Goal: Task Accomplishment & Management: Manage account settings

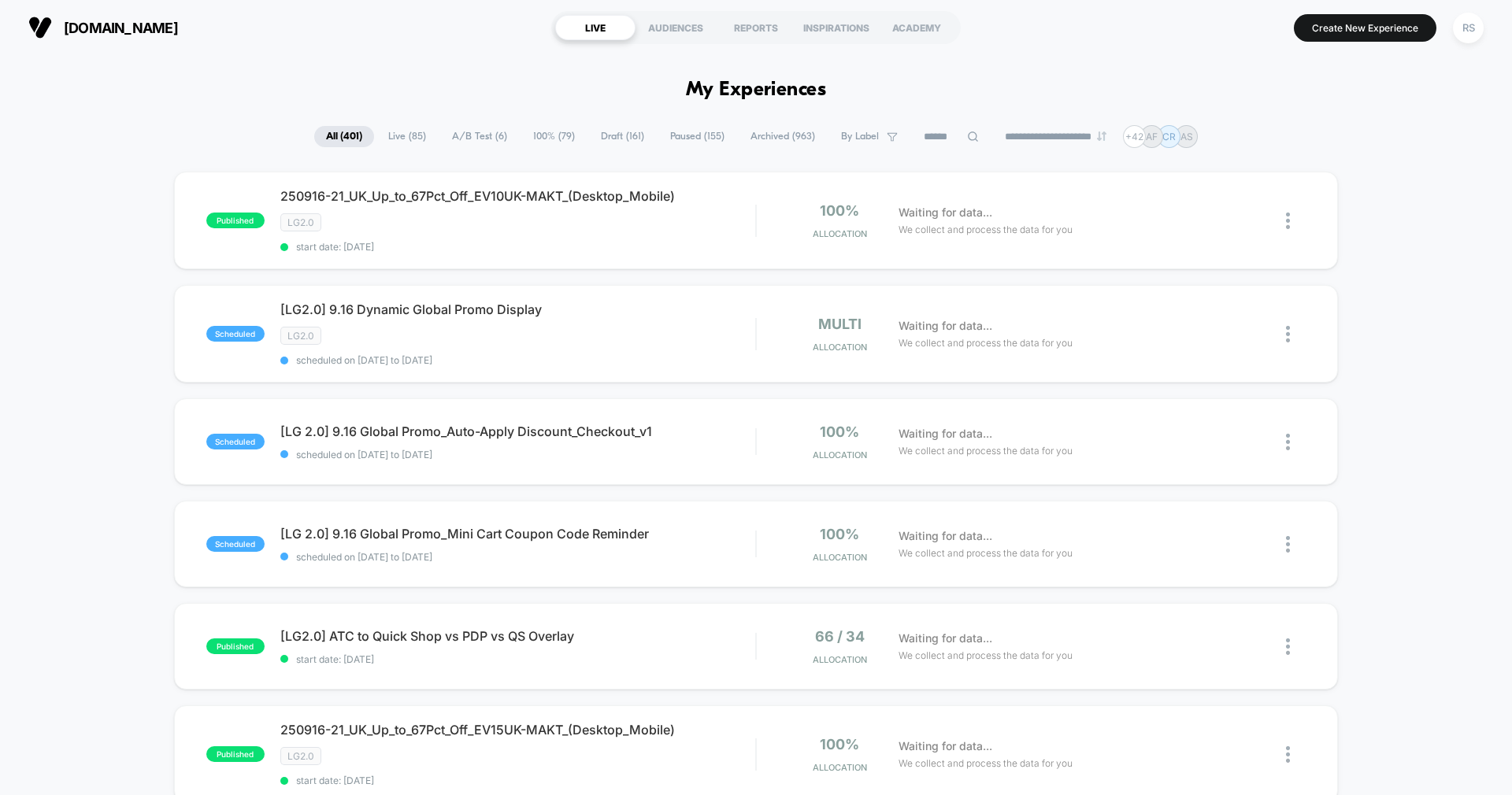
click at [484, 136] on span "A/B Test ( 6 )" at bounding box center [479, 136] width 78 height 21
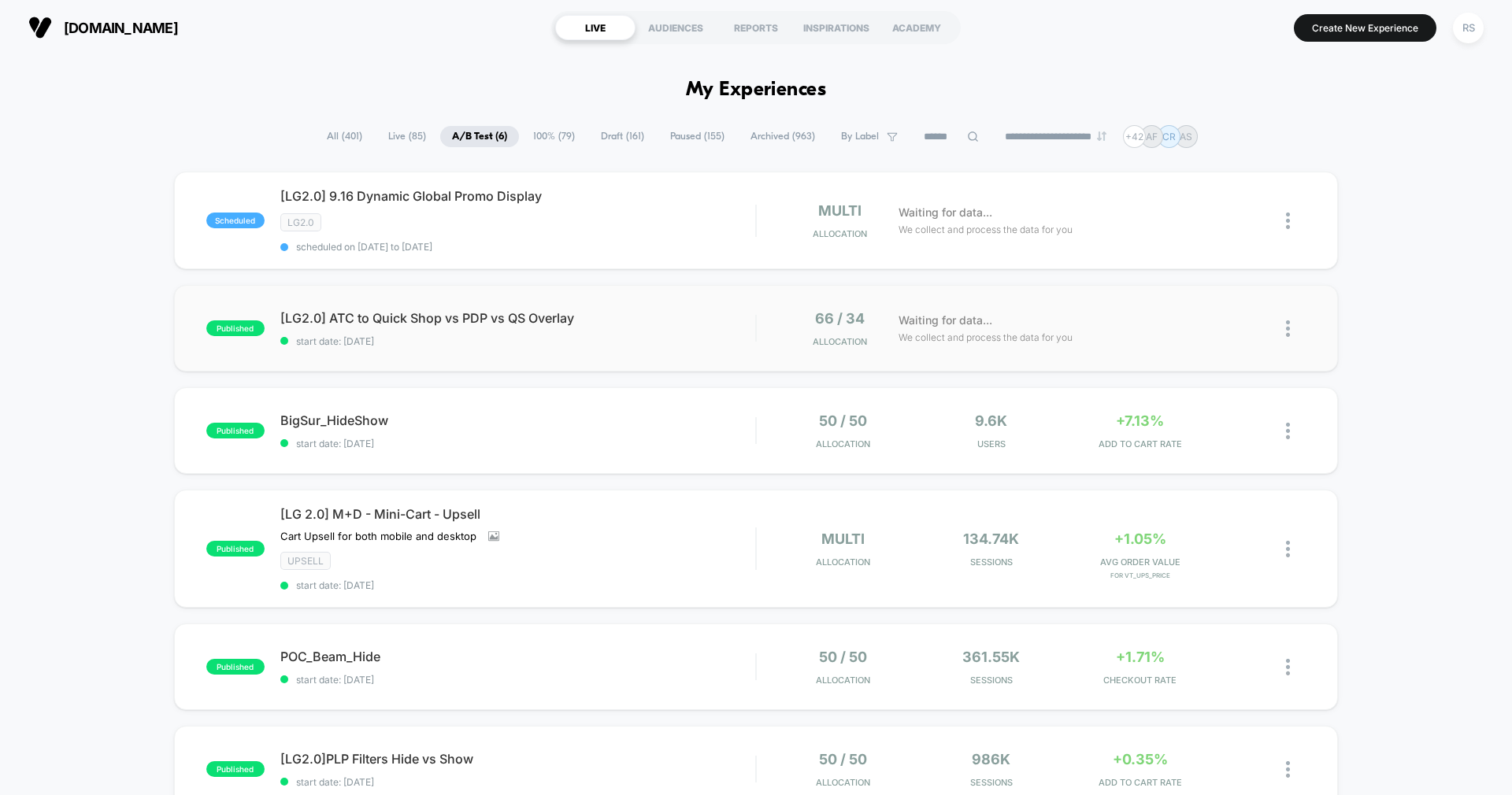
click at [468, 348] on div "published [LG2.0] ATC to Quick Shop vs PDP vs QS Overlay start date: 9/15/2025 …" at bounding box center [756, 328] width 1164 height 87
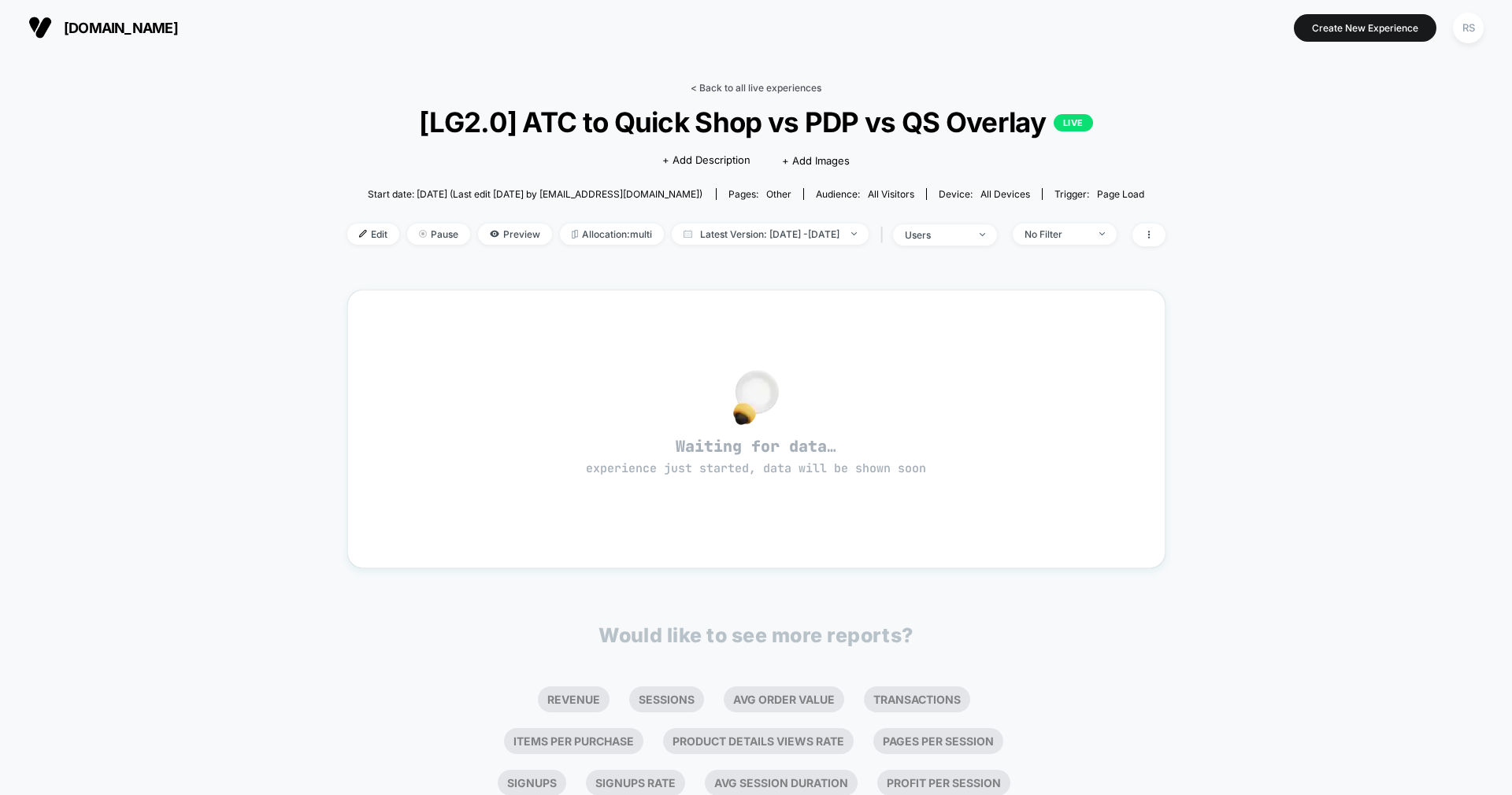
click at [770, 83] on link "< Back to all live experiences" at bounding box center [756, 88] width 131 height 12
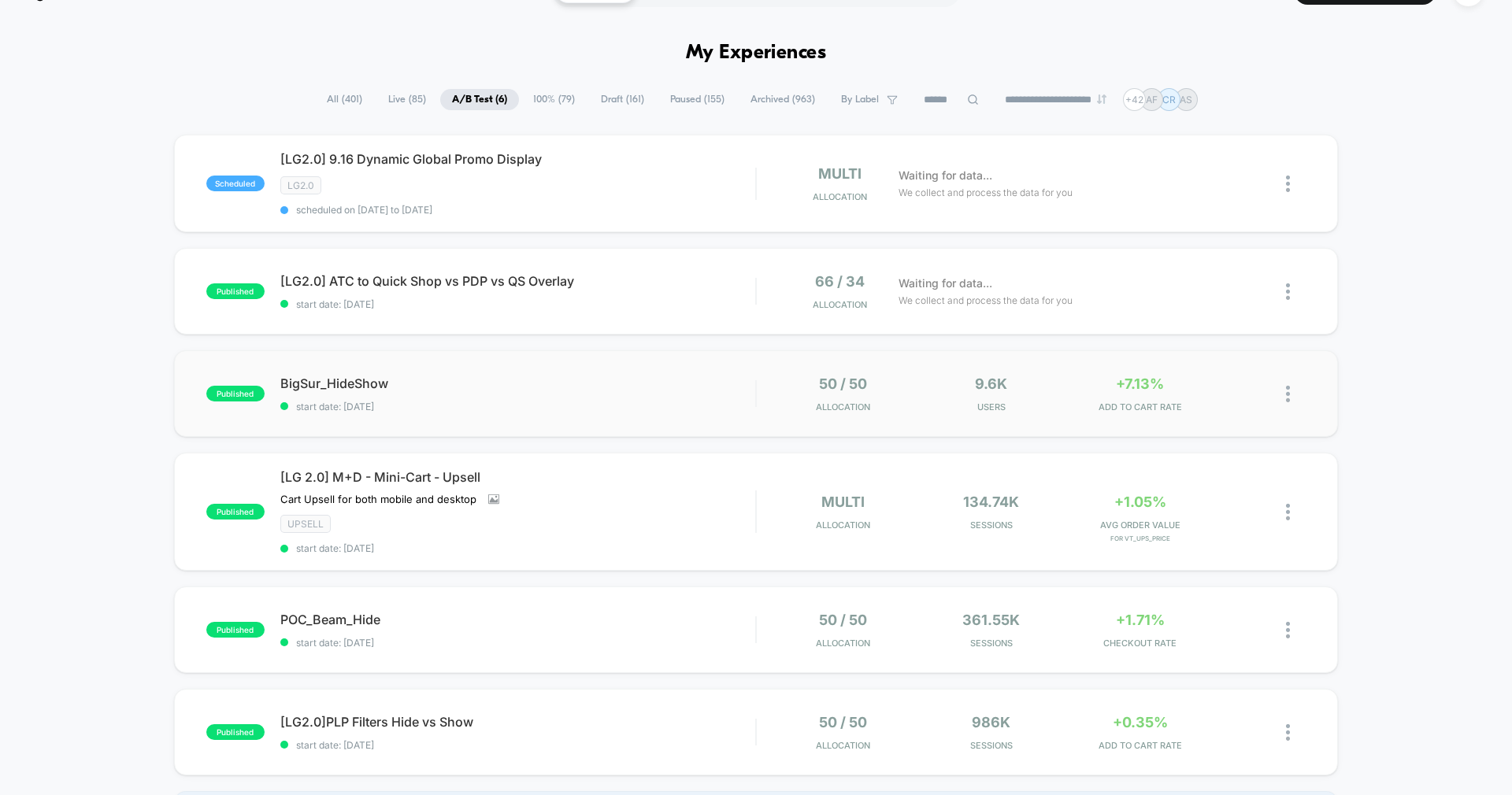
scroll to position [11, 0]
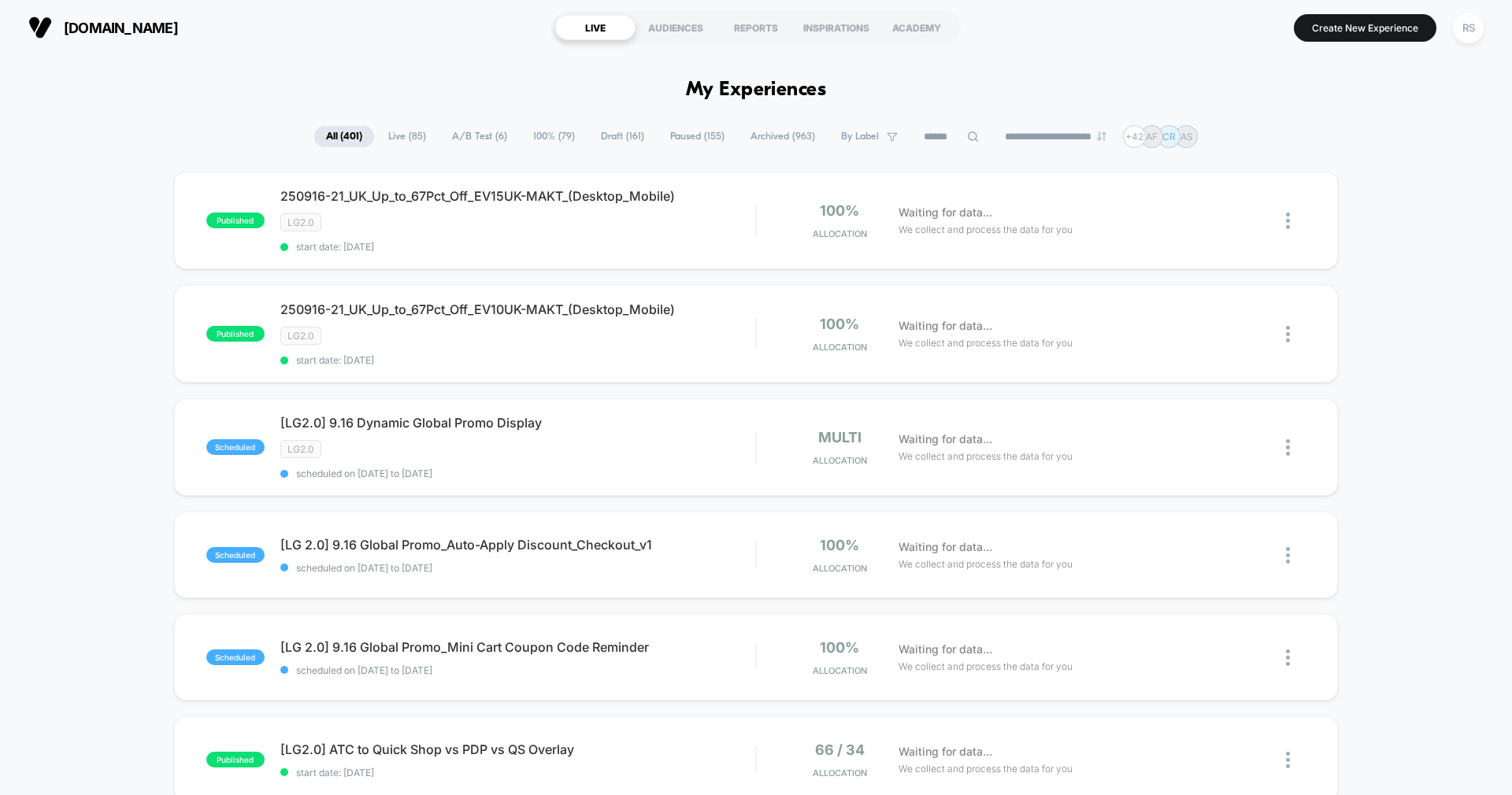
click at [461, 139] on span "A/B Test ( 6 )" at bounding box center [479, 136] width 78 height 21
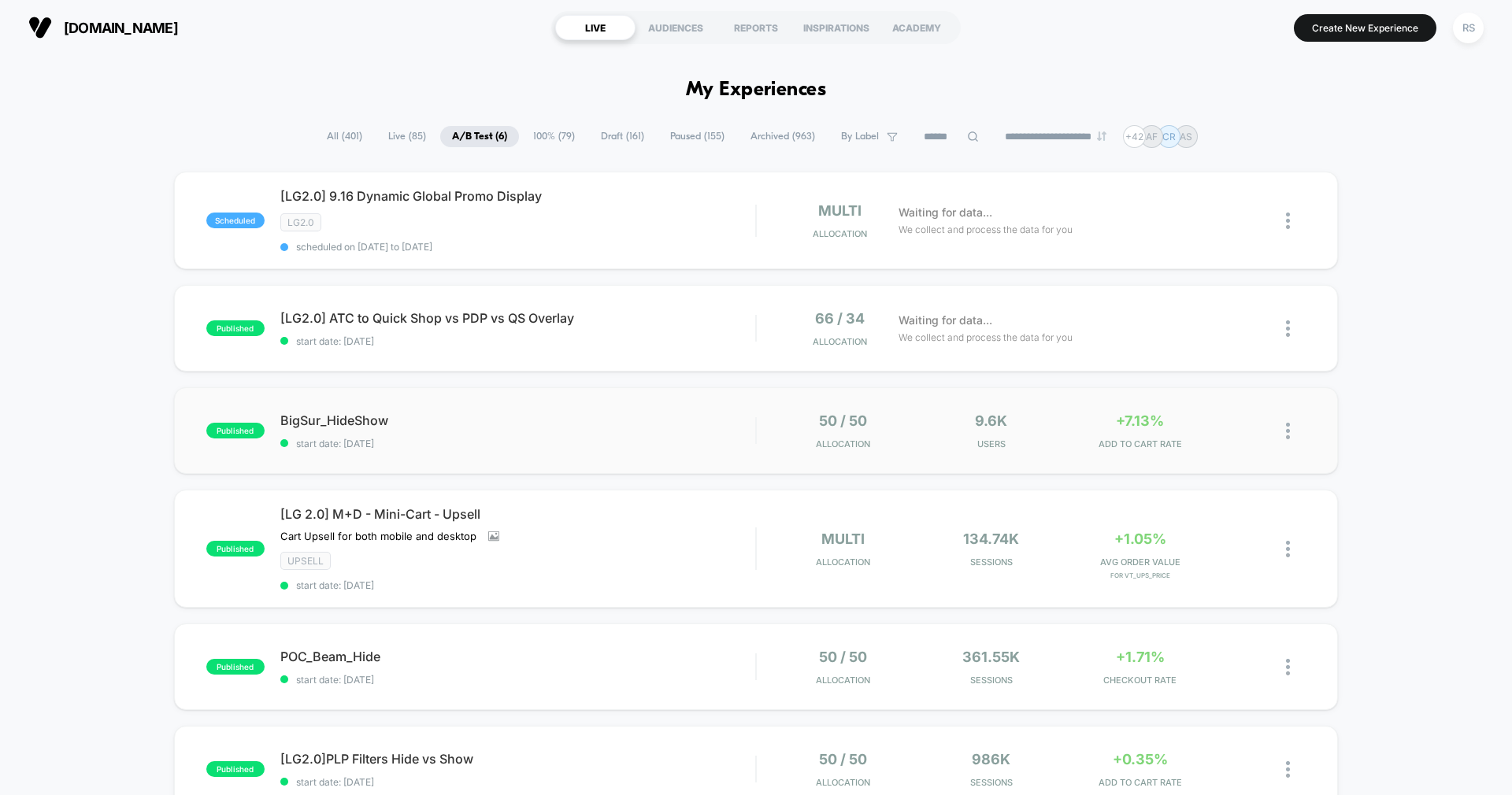
scroll to position [38, 0]
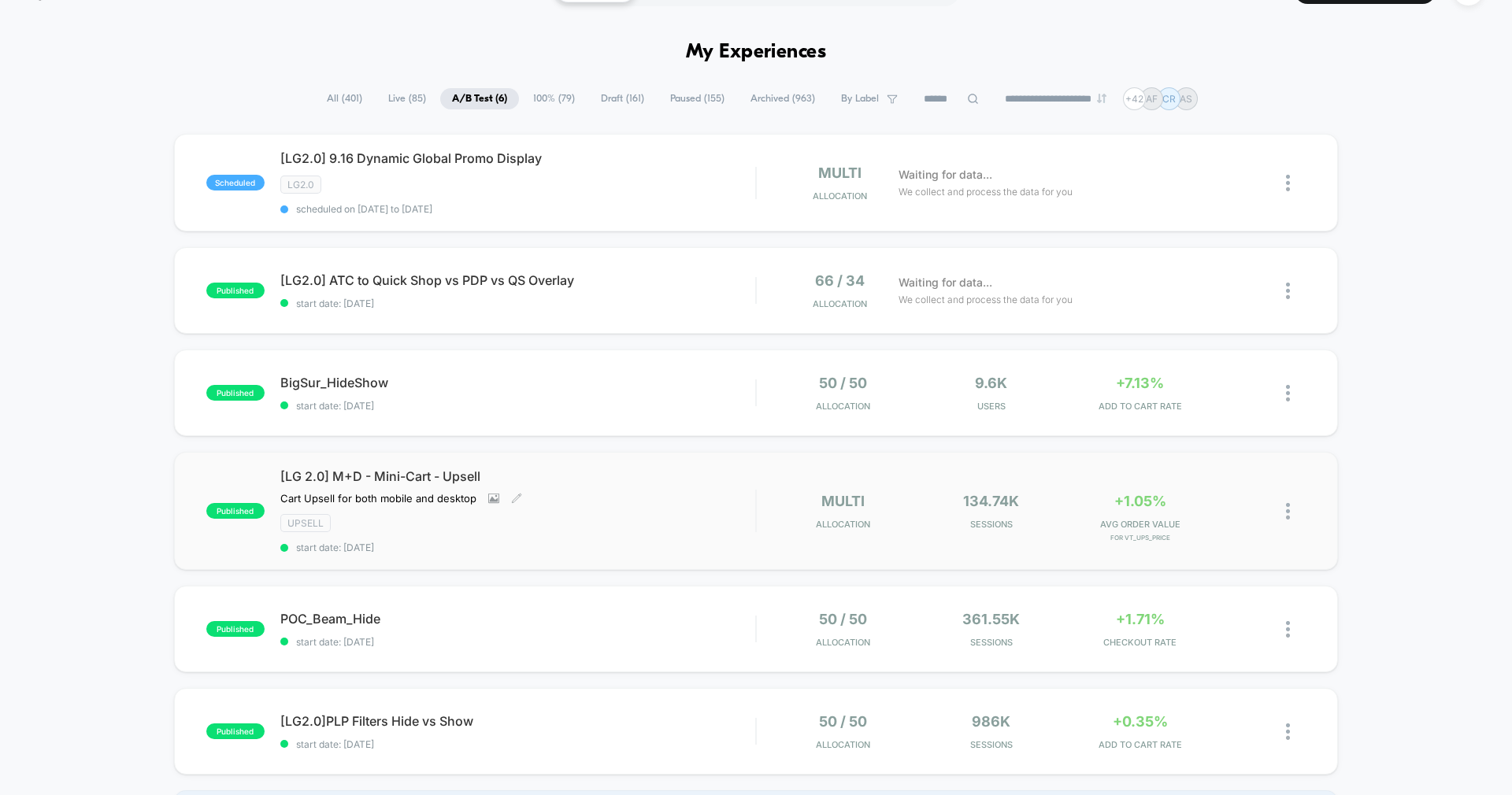
click at [641, 489] on div "[LG 2.0] M+D - Mini-Cart - Upsell Cart Upsell for both mobile and desktop Click…" at bounding box center [518, 510] width 475 height 85
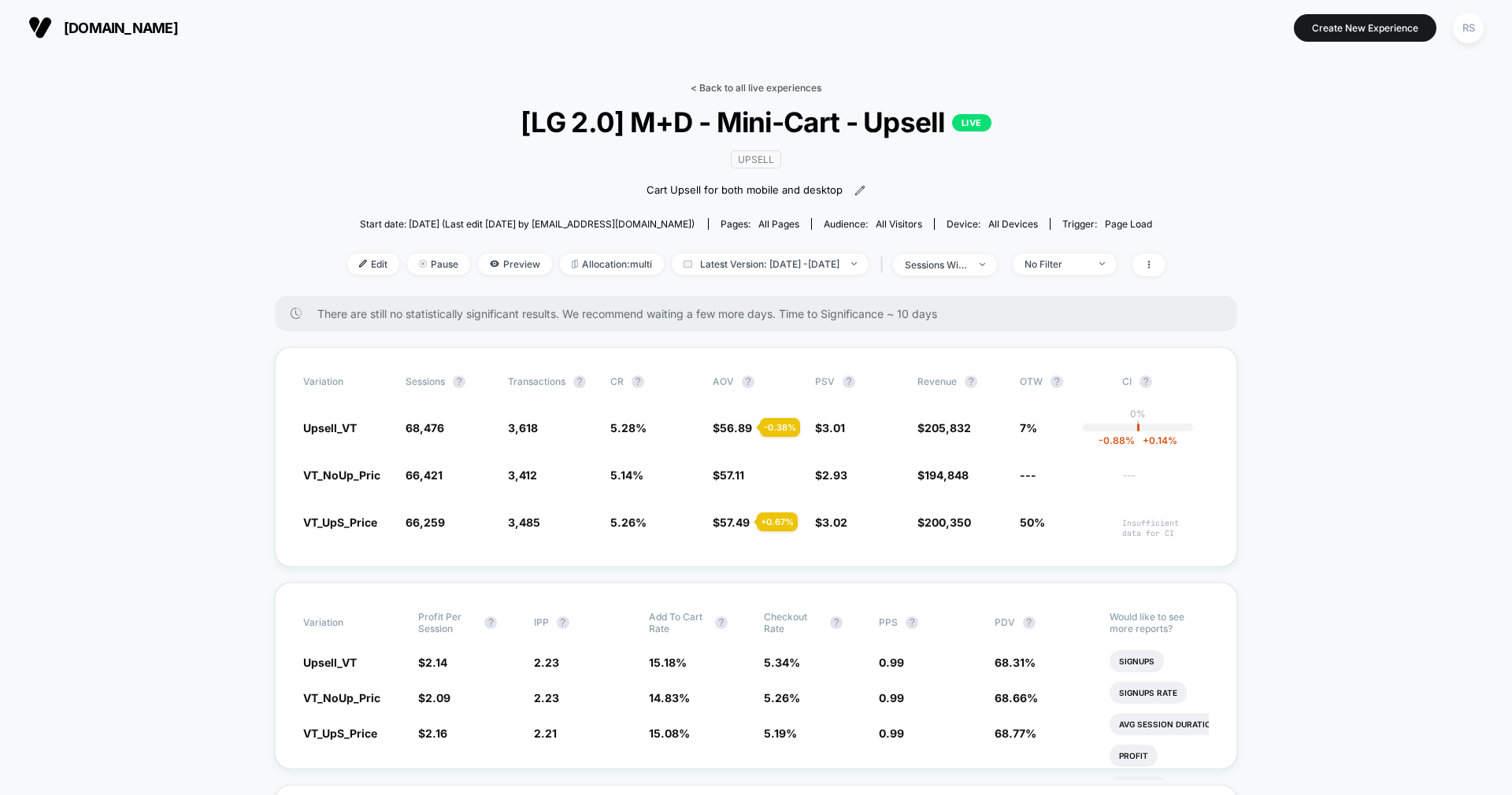
click at [780, 83] on link "< Back to all live experiences" at bounding box center [756, 88] width 131 height 12
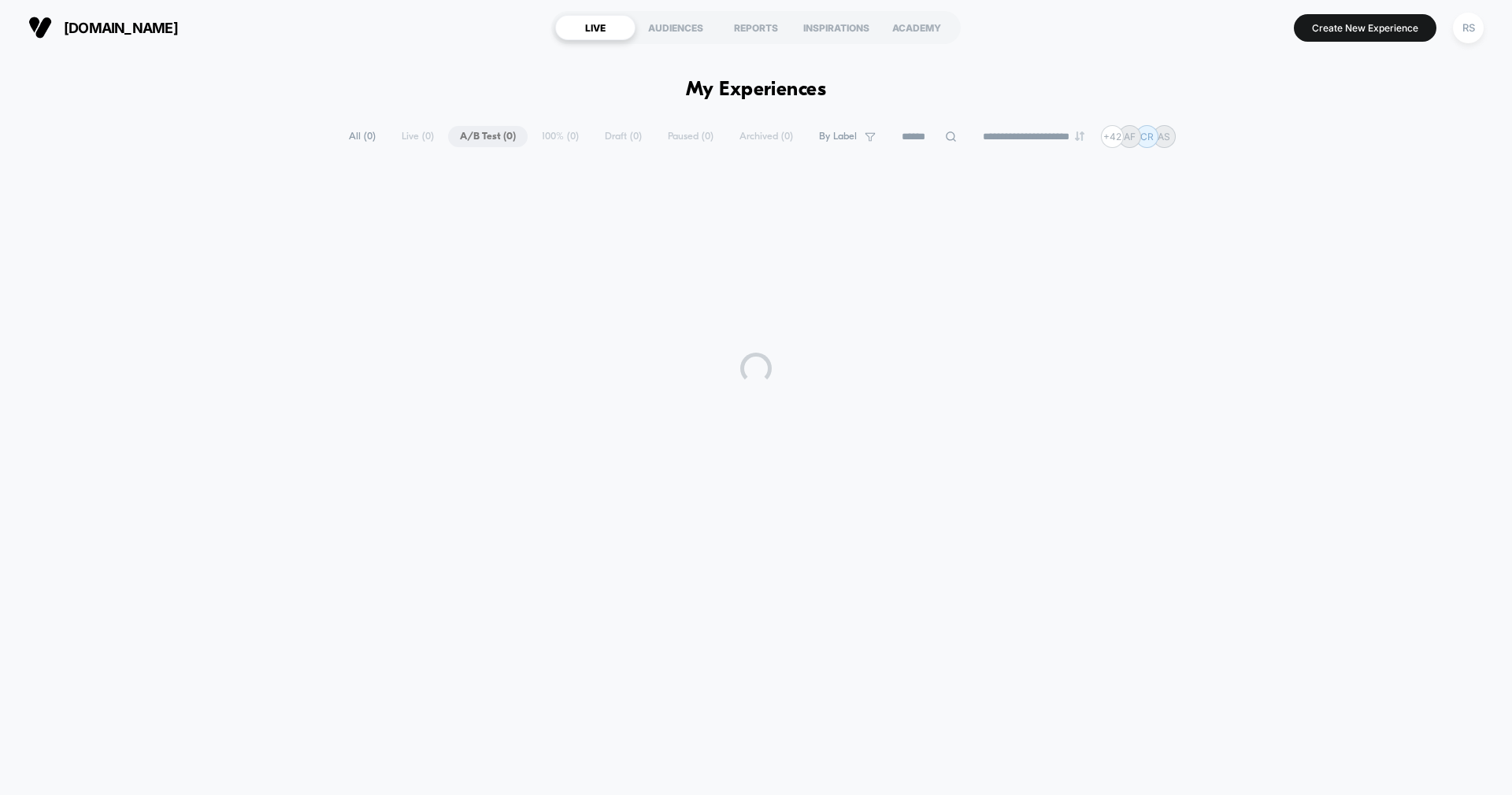
click at [354, 139] on span "All ( 0 )" at bounding box center [362, 136] width 51 height 21
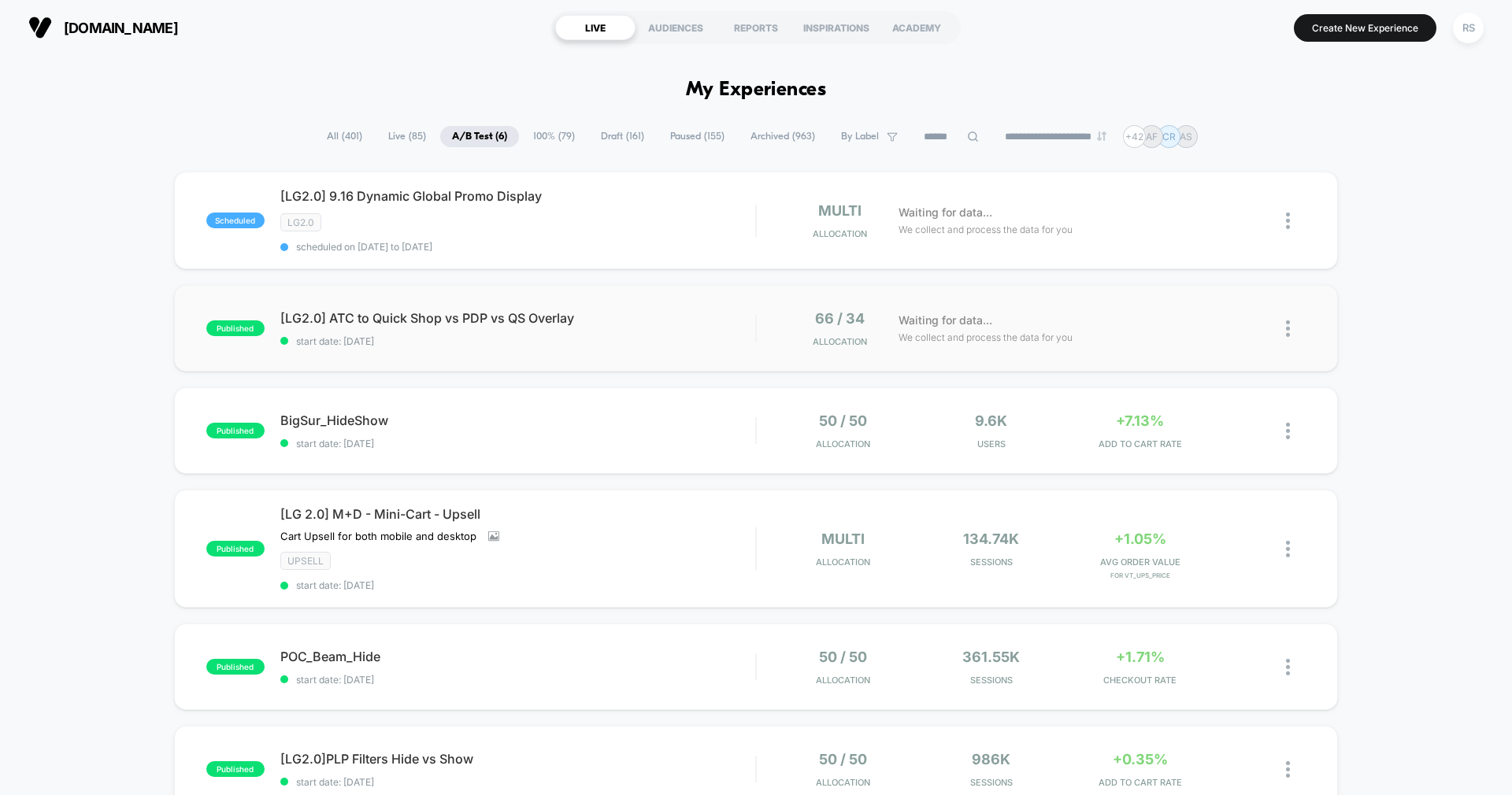
click at [717, 322] on span "[LG2.0] ATC to Quick Shop vs PDP vs QS Overlay" at bounding box center [518, 317] width 475 height 16
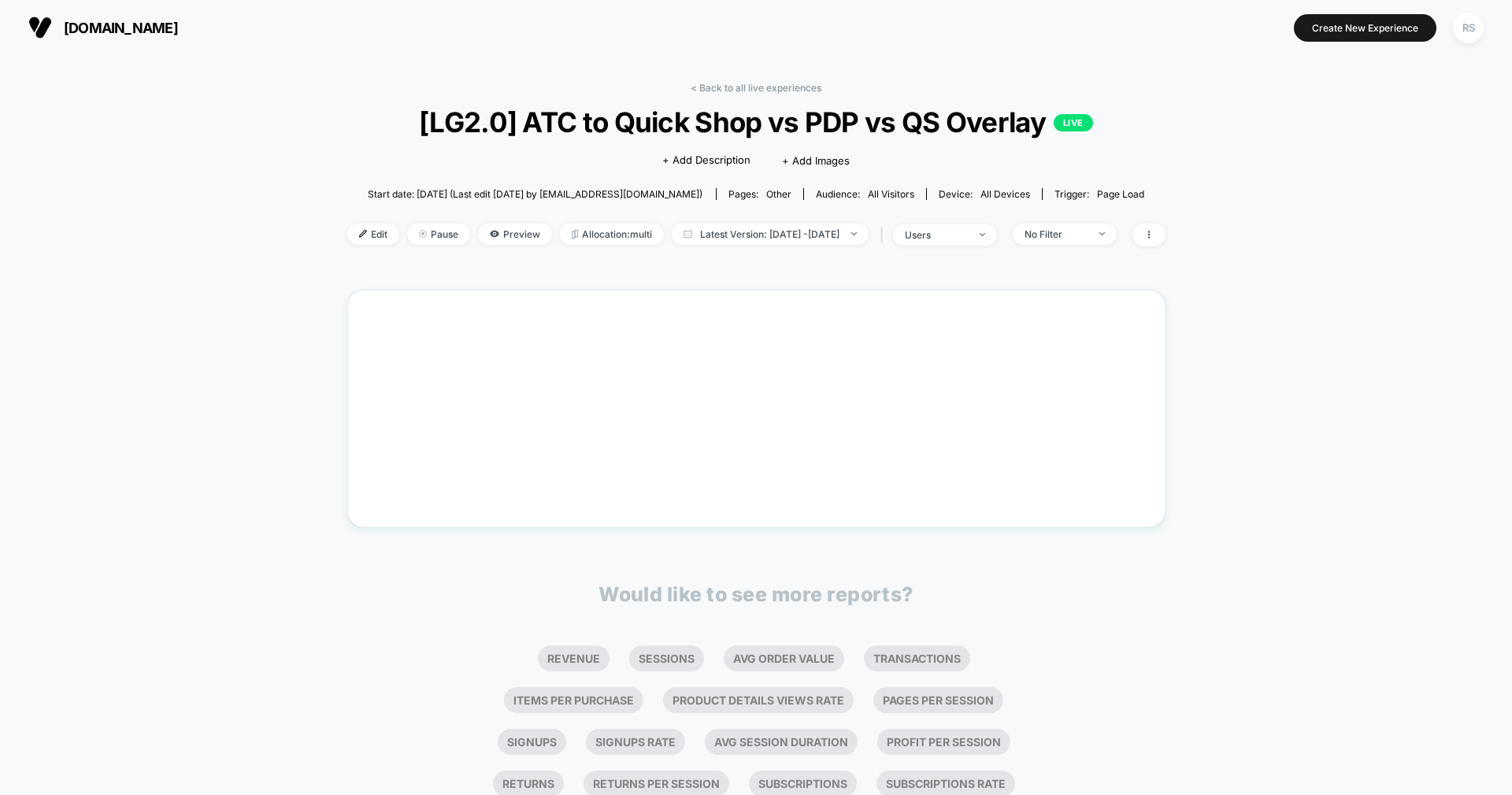
click at [733, 80] on div "< Back to all live experiences [LG2.0] ATC to Quick Shop vs PDP vs QS Overlay L…" at bounding box center [756, 458] width 818 height 776
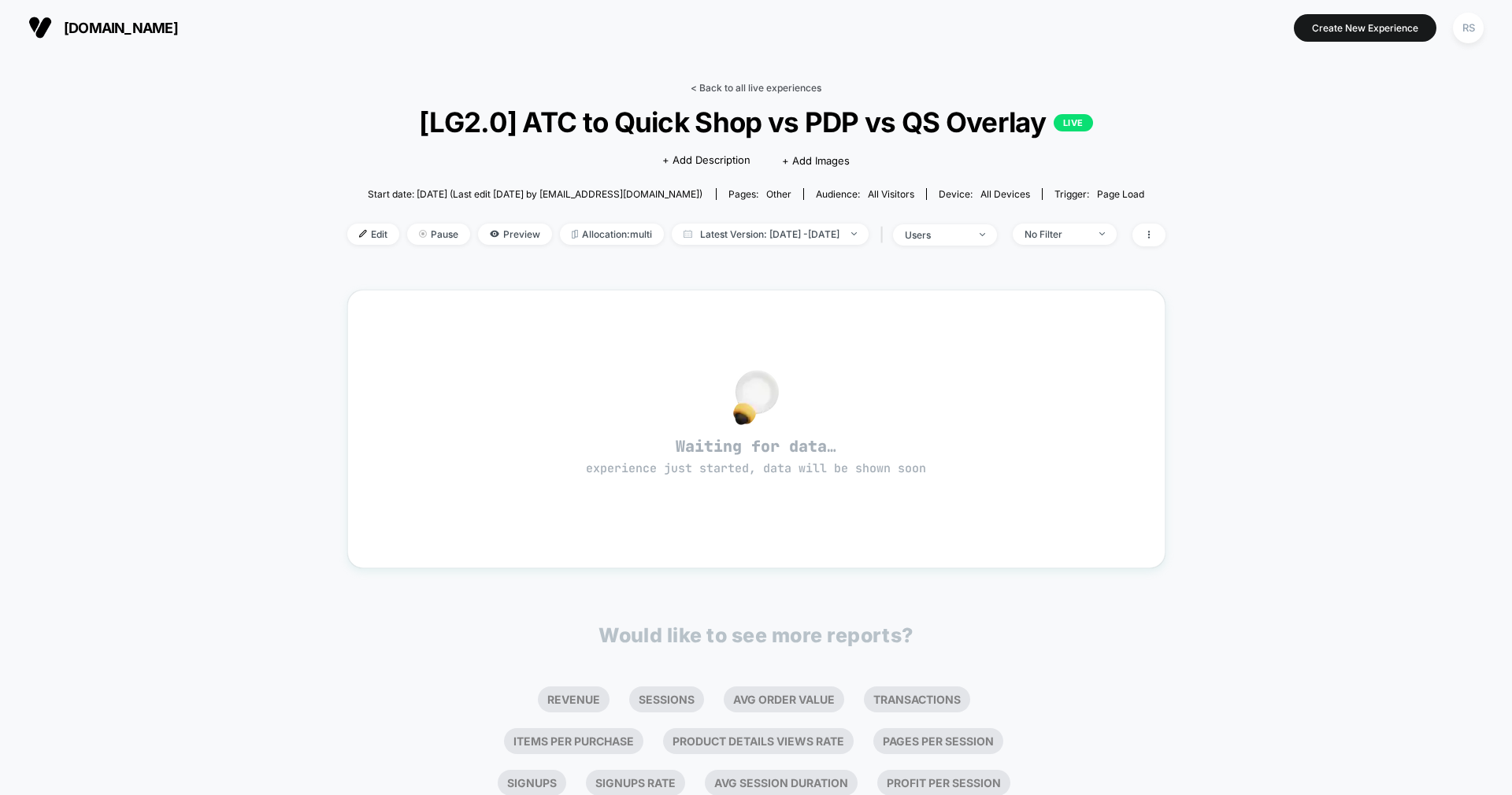
click at [779, 93] on link "< Back to all live experiences" at bounding box center [756, 88] width 131 height 12
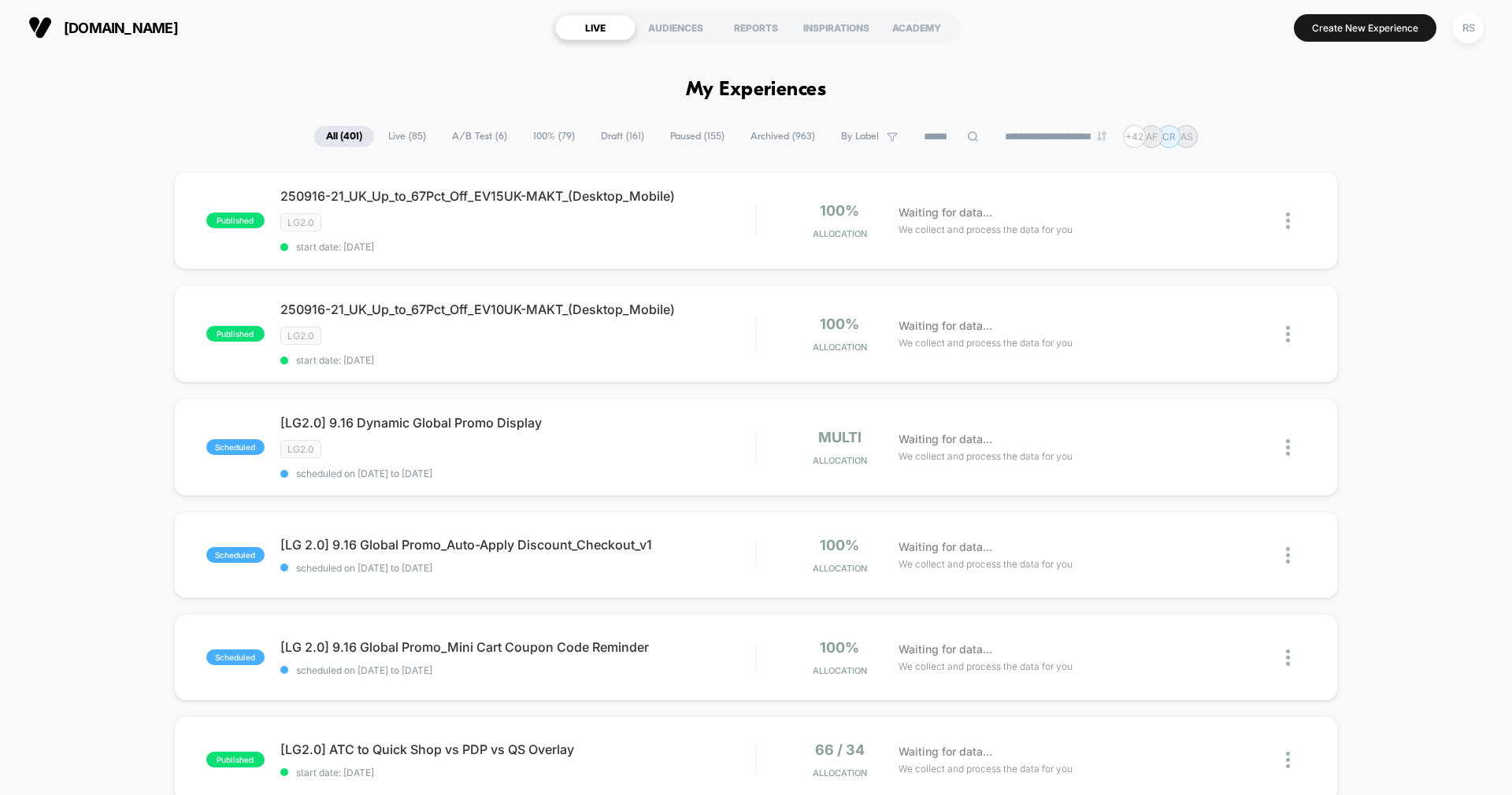
click at [456, 138] on span "A/B Test ( 6 )" at bounding box center [479, 136] width 78 height 21
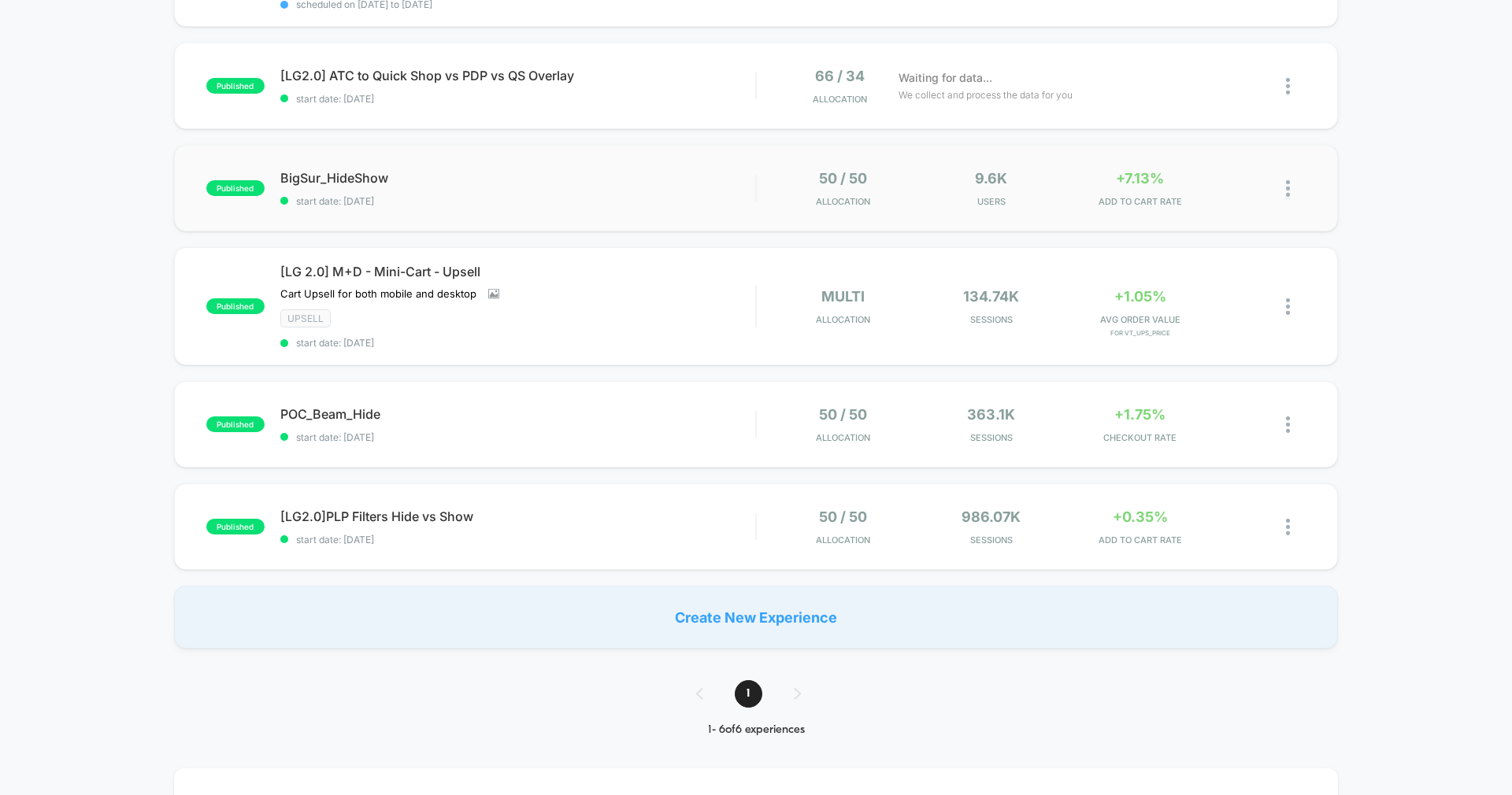
scroll to position [253, 0]
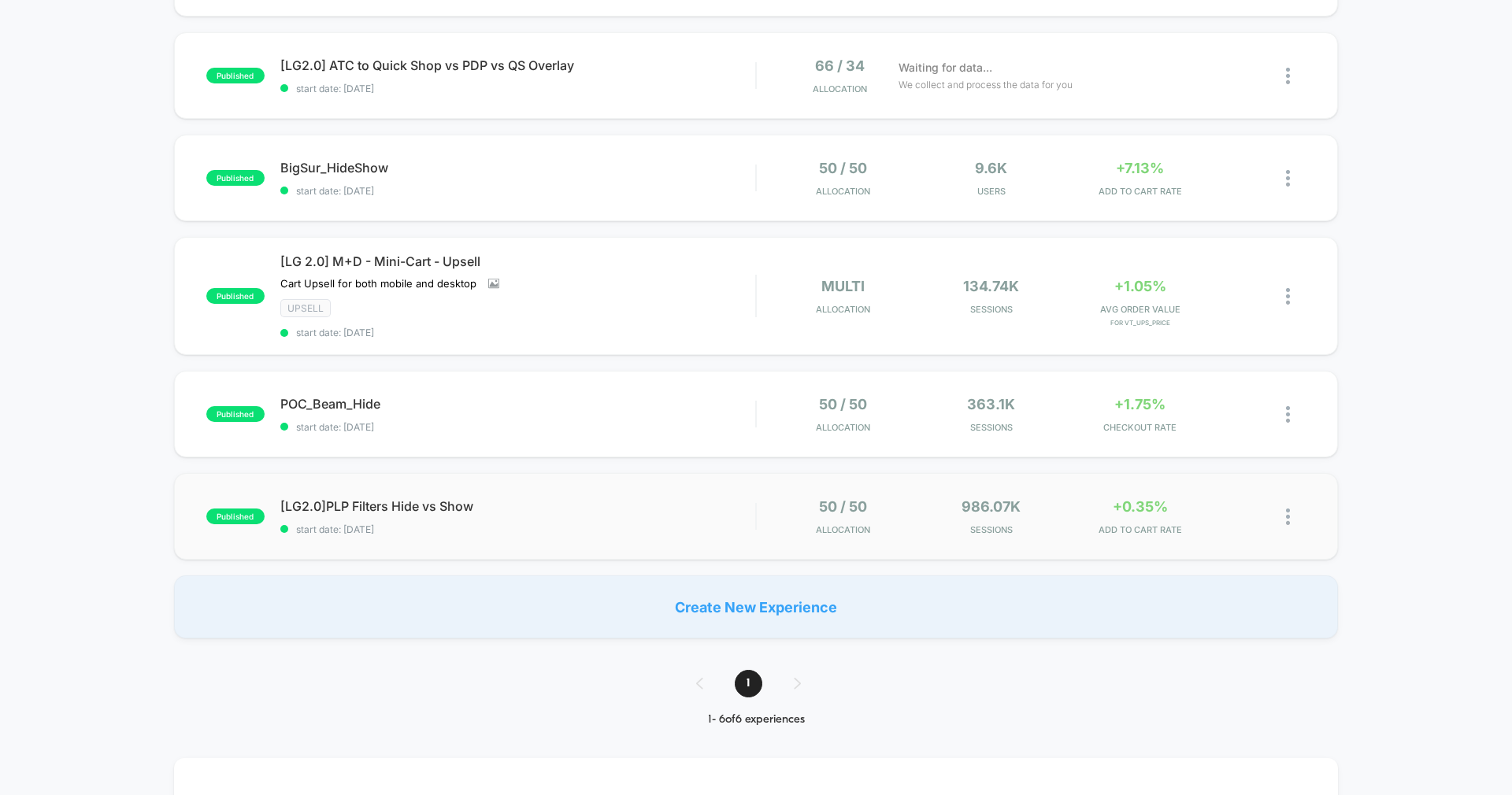
click at [1286, 514] on img at bounding box center [1288, 517] width 4 height 17
click at [1221, 519] on div "Preview Link" at bounding box center [1207, 535] width 142 height 35
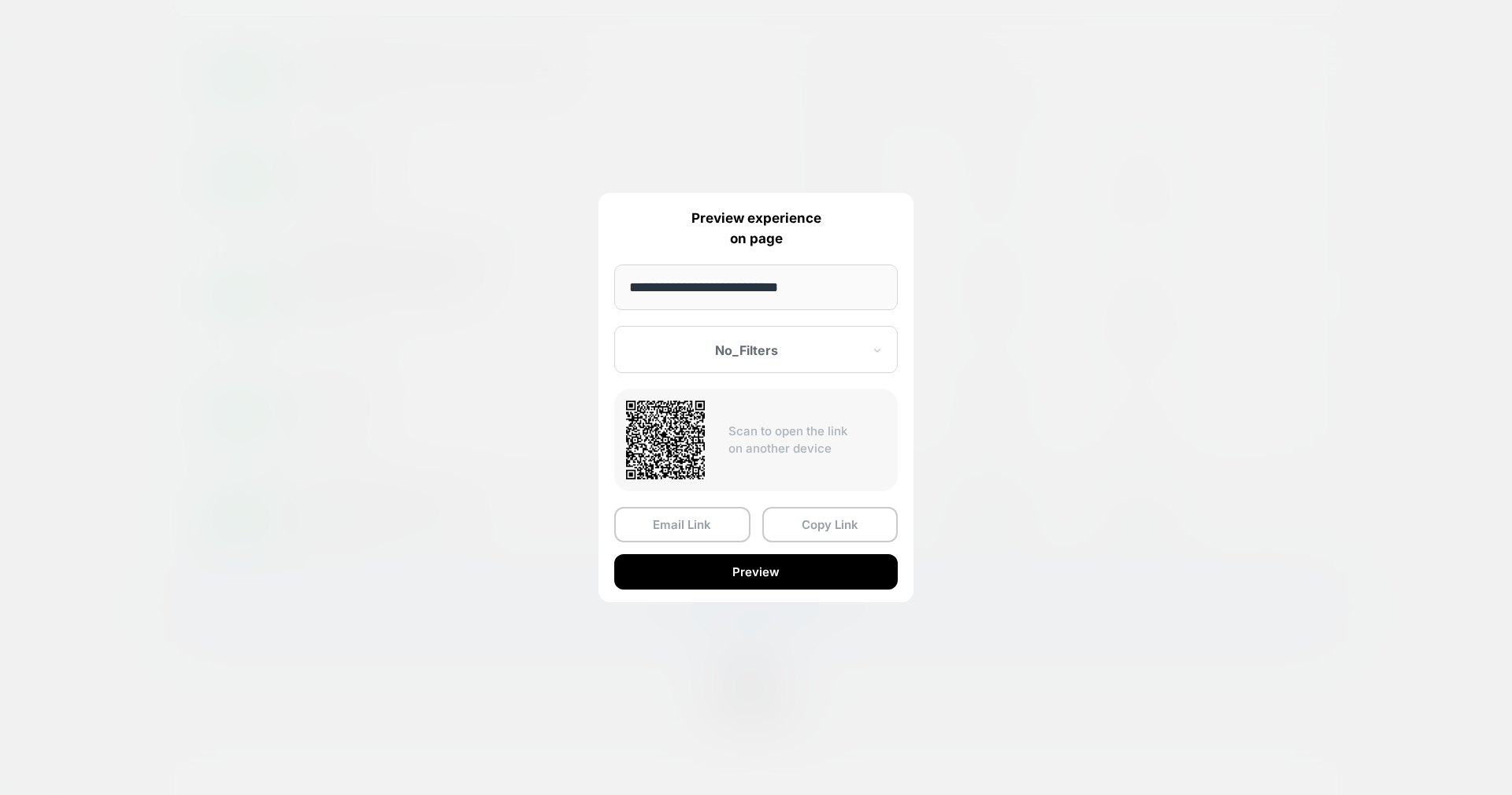
click at [1041, 564] on div at bounding box center [756, 398] width 1512 height 795
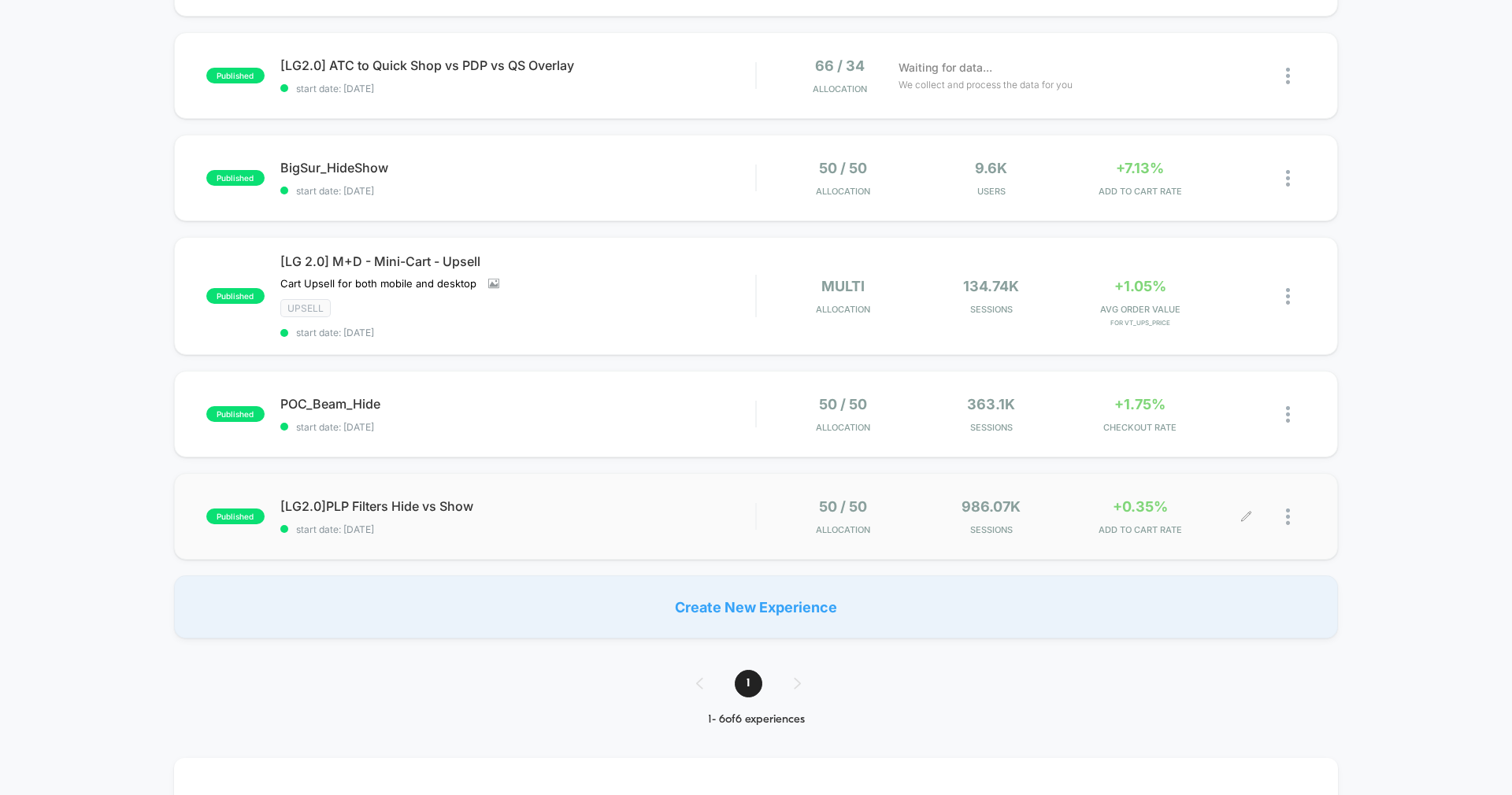
click at [1285, 514] on div at bounding box center [1276, 517] width 59 height 37
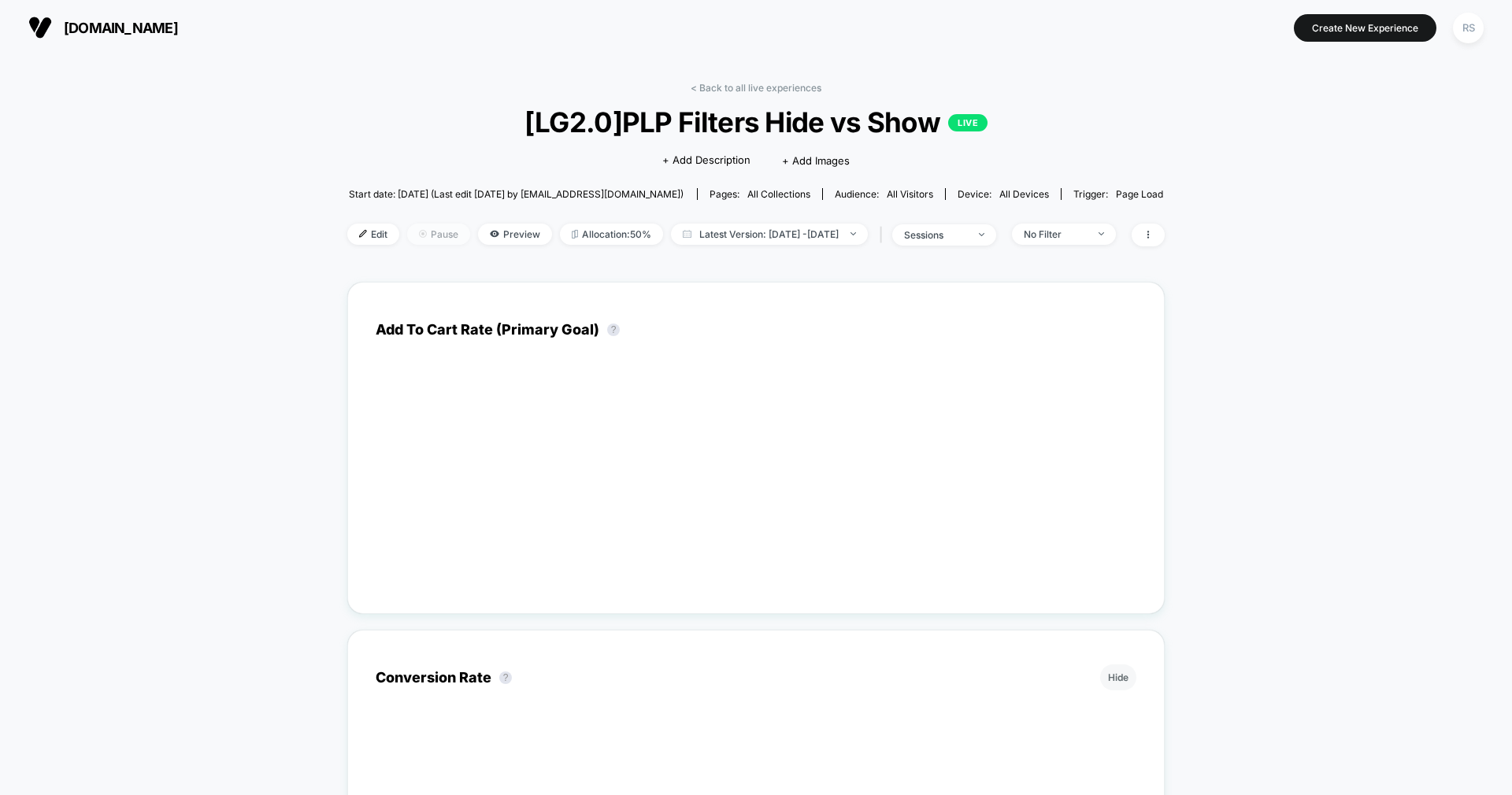
click at [407, 236] on span "Pause" at bounding box center [438, 234] width 63 height 21
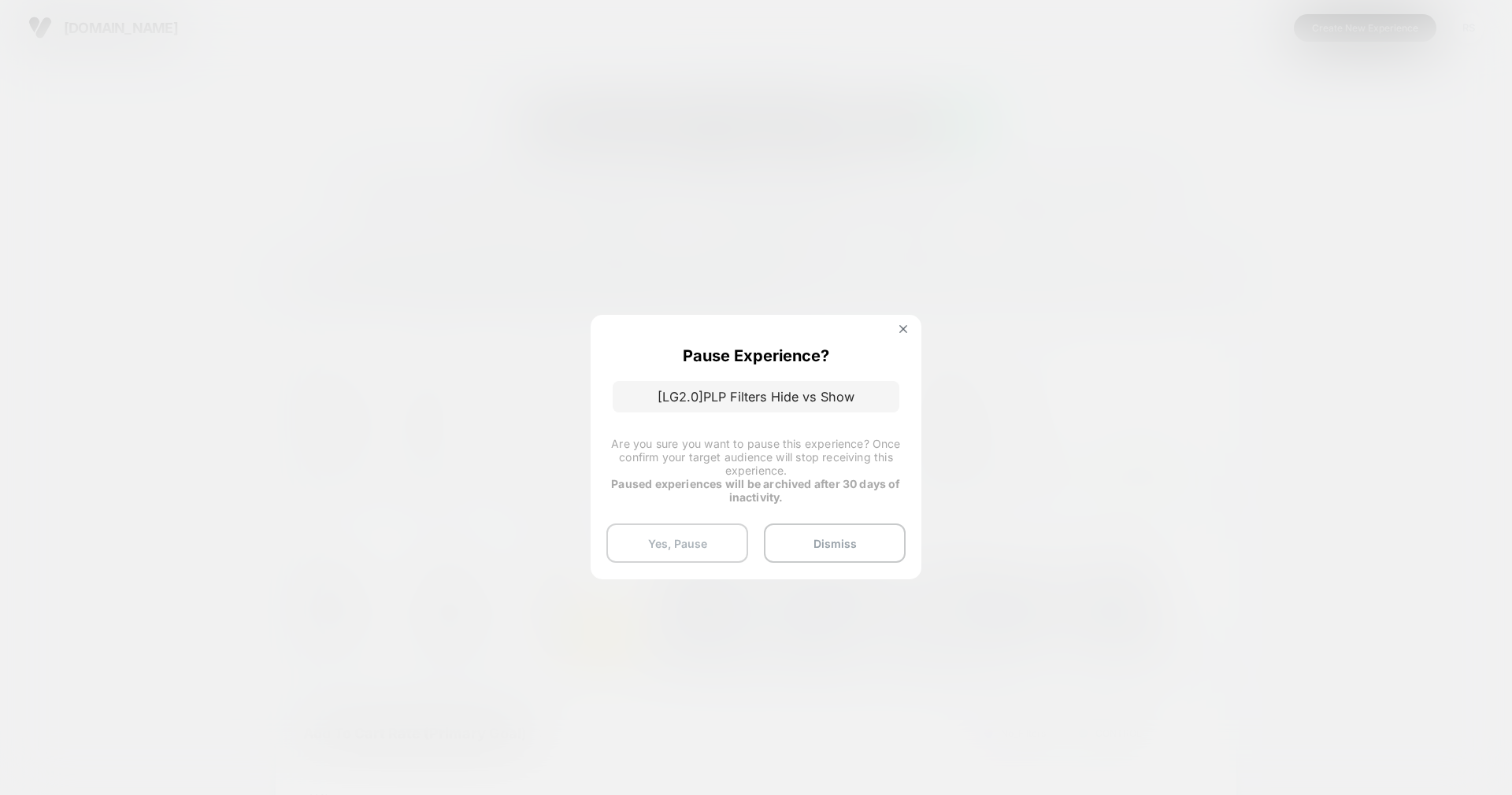
click at [665, 547] on button "Yes, Pause" at bounding box center [677, 543] width 142 height 40
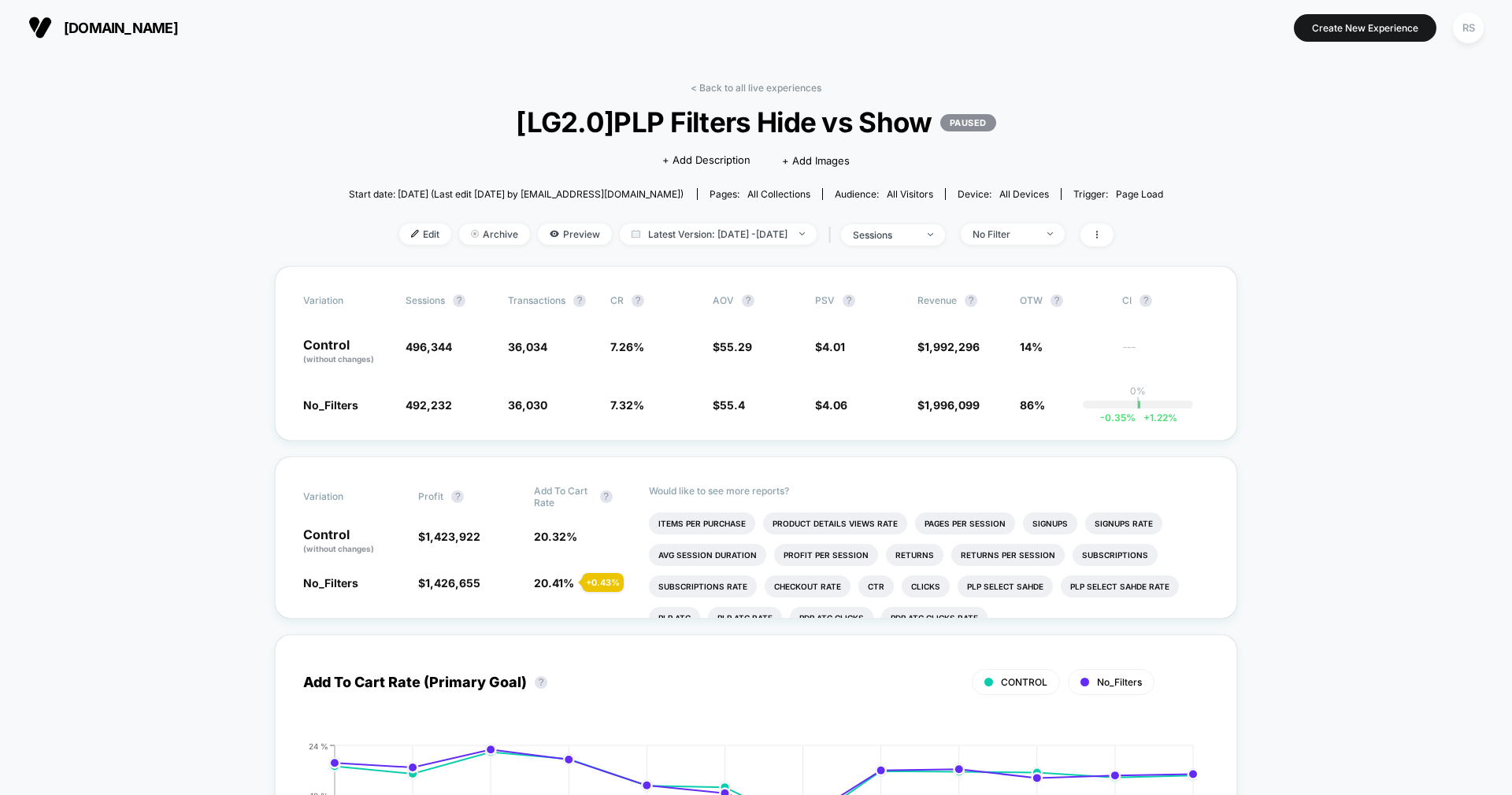
click at [756, 82] on link "< Back to all live experiences" at bounding box center [756, 88] width 131 height 12
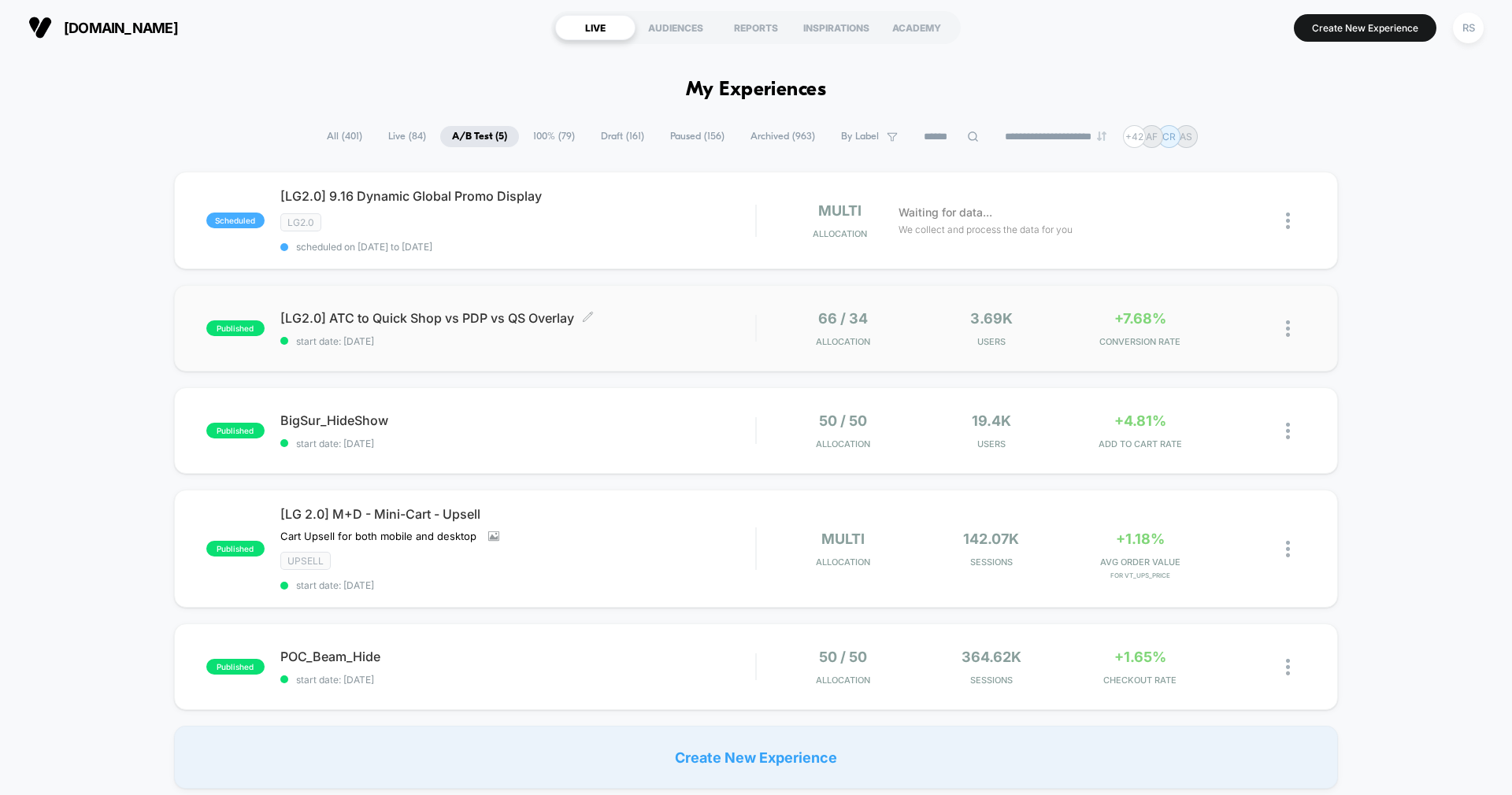
click at [567, 339] on span "start date: [DATE]" at bounding box center [518, 341] width 475 height 12
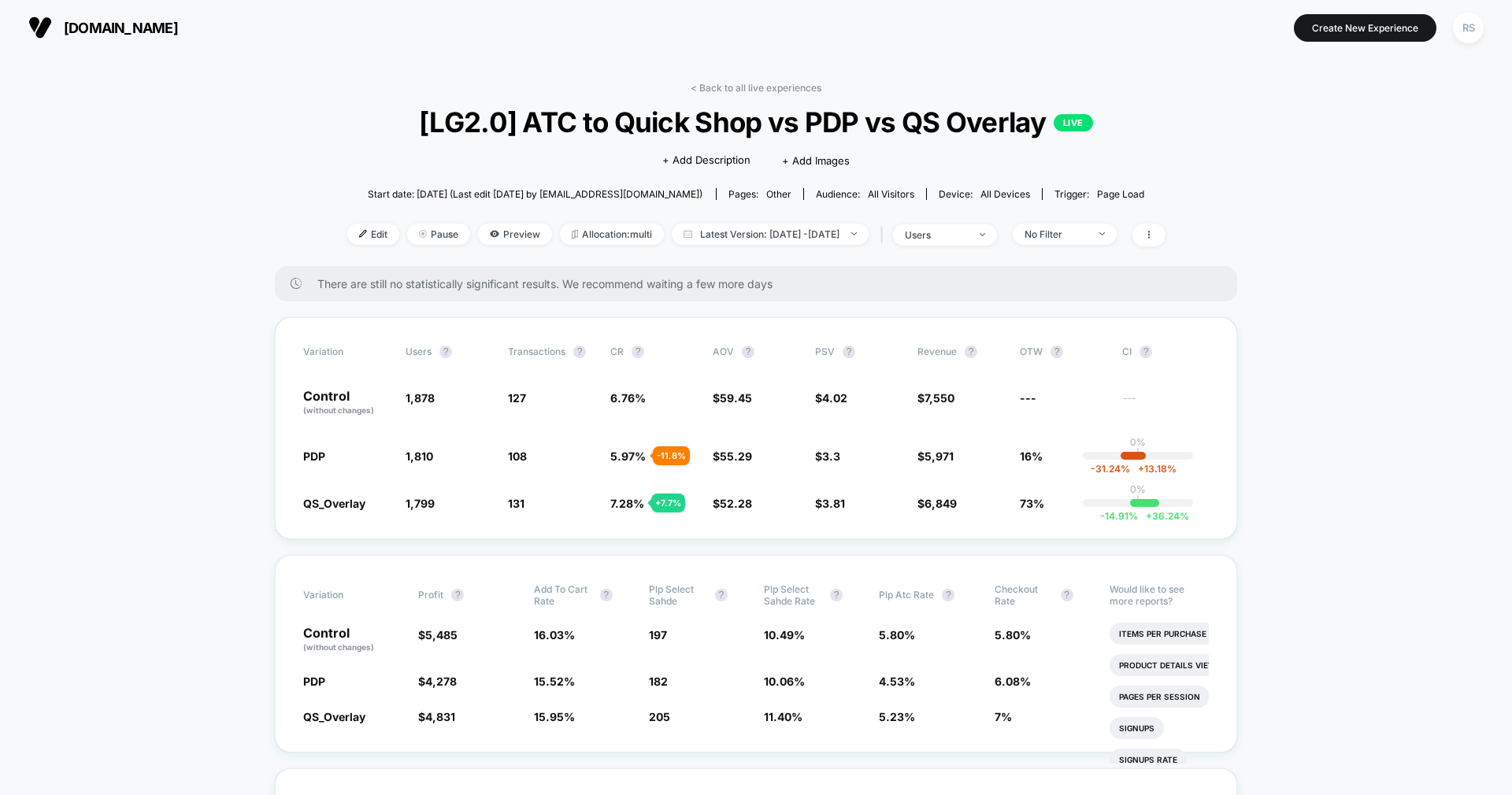
click at [1071, 247] on div "< Back to all live experiences [LG2.0] ATC to Quick Shop vs PDP vs QS Overlay L…" at bounding box center [756, 173] width 818 height 184
click at [1071, 236] on div "No Filter" at bounding box center [1055, 234] width 63 height 12
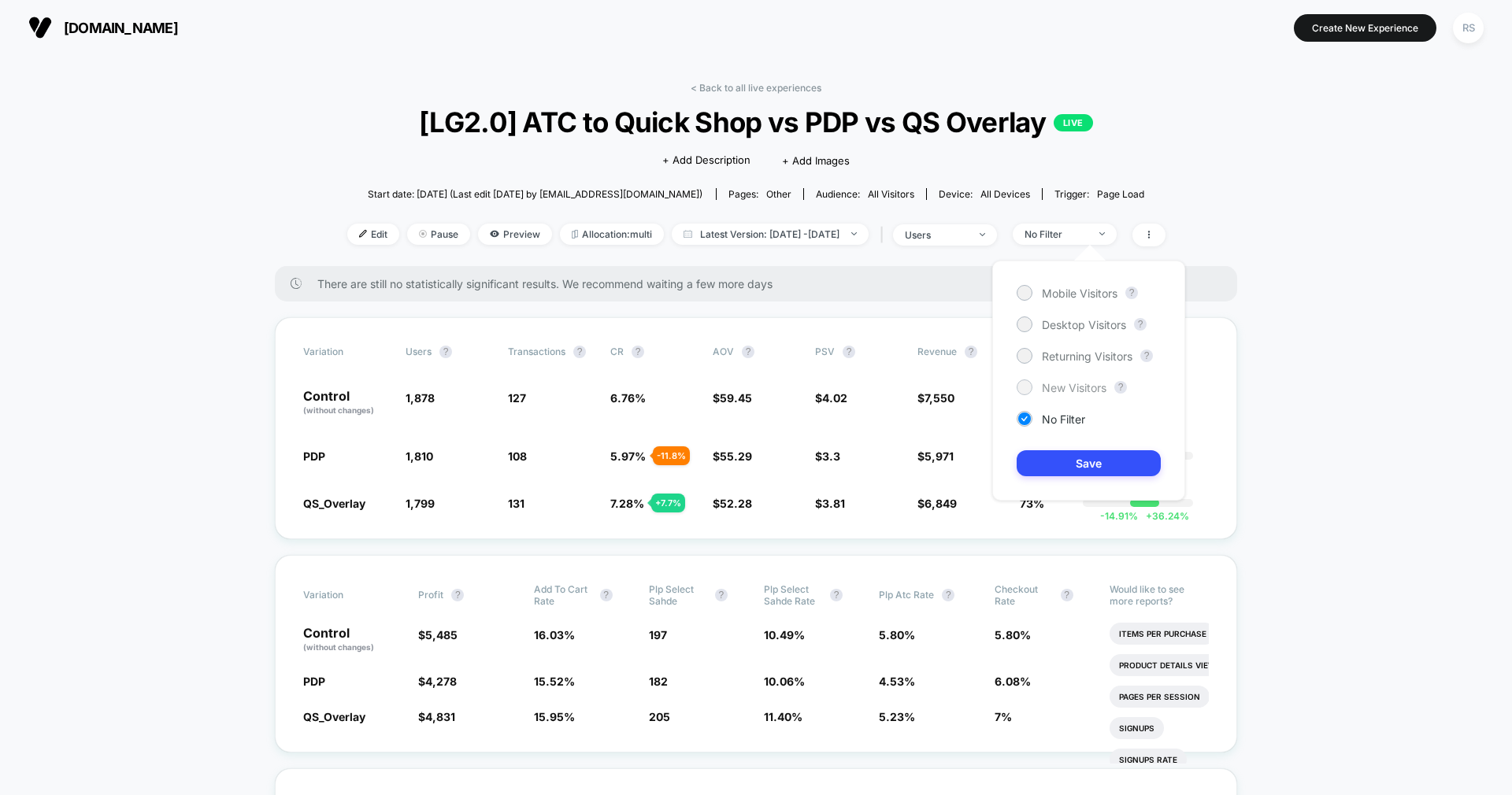
click at [1058, 388] on span "New Visitors" at bounding box center [1074, 387] width 65 height 13
click at [1077, 289] on span "Mobile Visitors" at bounding box center [1080, 293] width 76 height 13
click at [1079, 459] on button "Save" at bounding box center [1088, 463] width 144 height 26
